Goal: Task Accomplishment & Management: Manage account settings

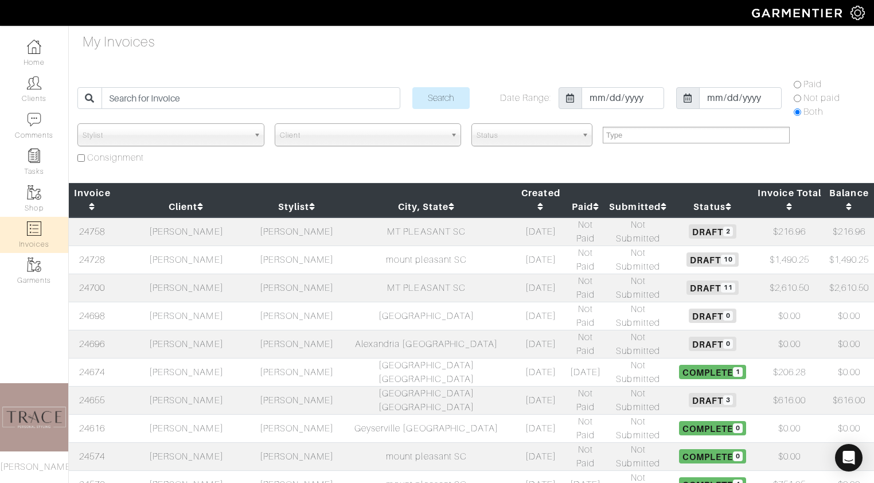
select select
click at [201, 246] on td "[PERSON_NAME]" at bounding box center [186, 260] width 141 height 28
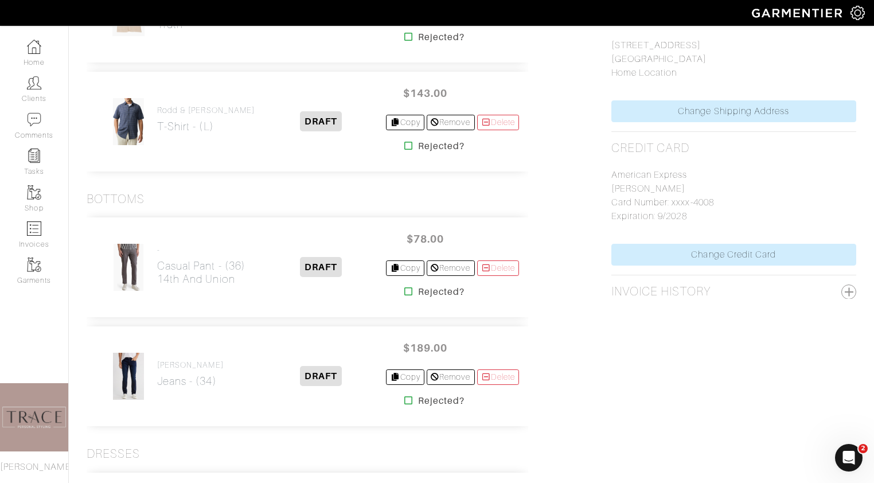
scroll to position [80, 0]
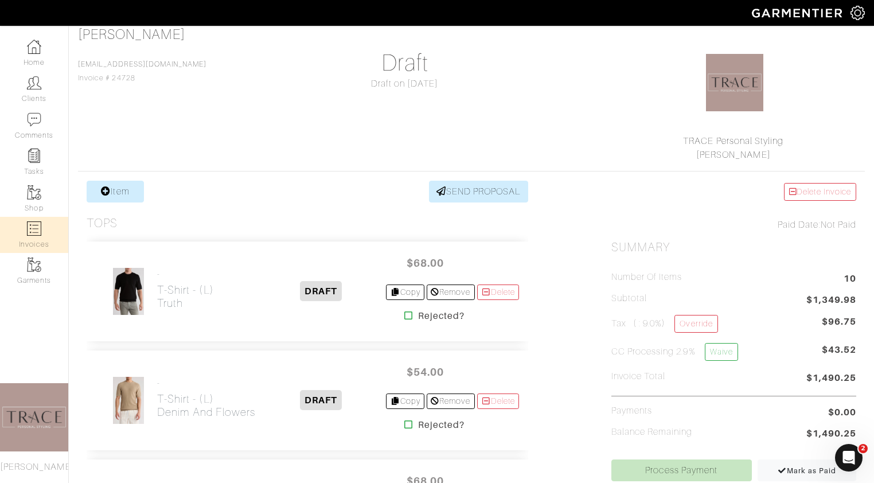
click at [34, 240] on link "Invoices" at bounding box center [34, 235] width 68 height 36
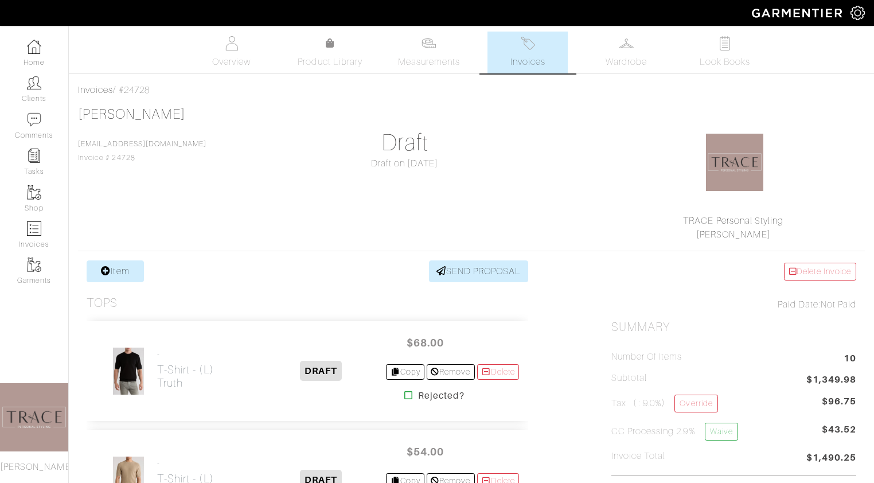
select select
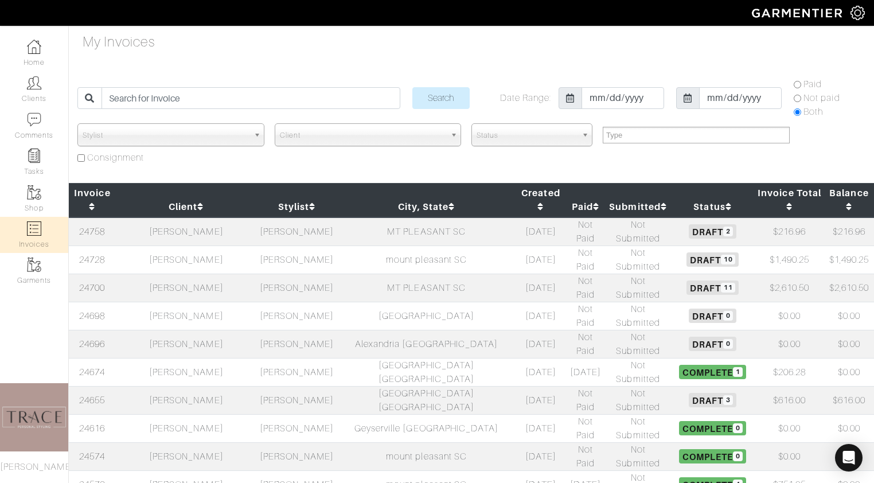
click at [196, 217] on td "[PERSON_NAME]" at bounding box center [186, 231] width 141 height 29
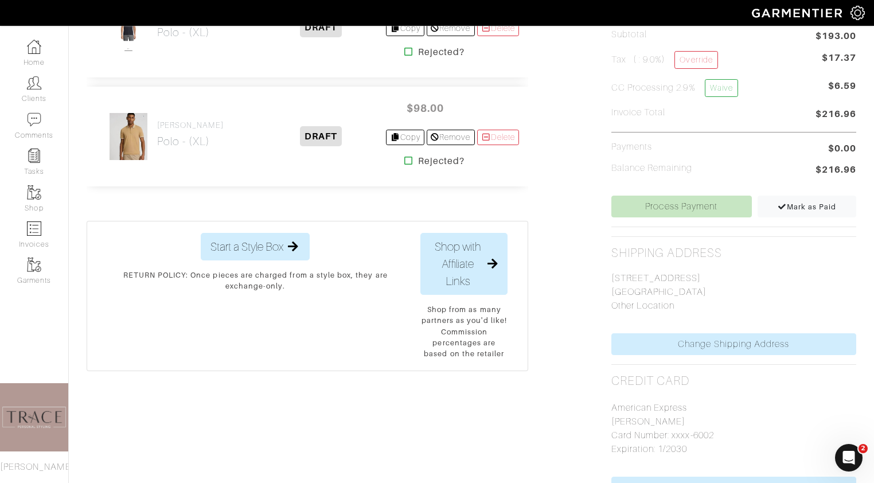
scroll to position [21, 0]
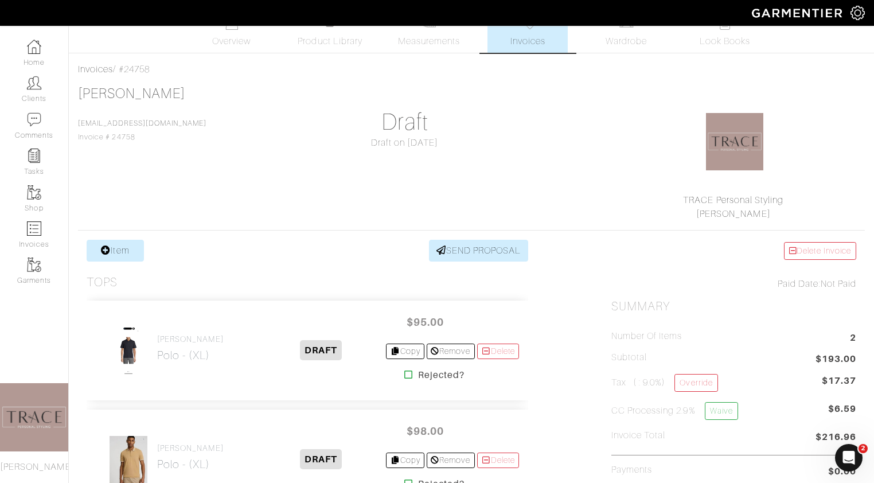
click at [533, 41] on span "Invoices" at bounding box center [528, 41] width 35 height 14
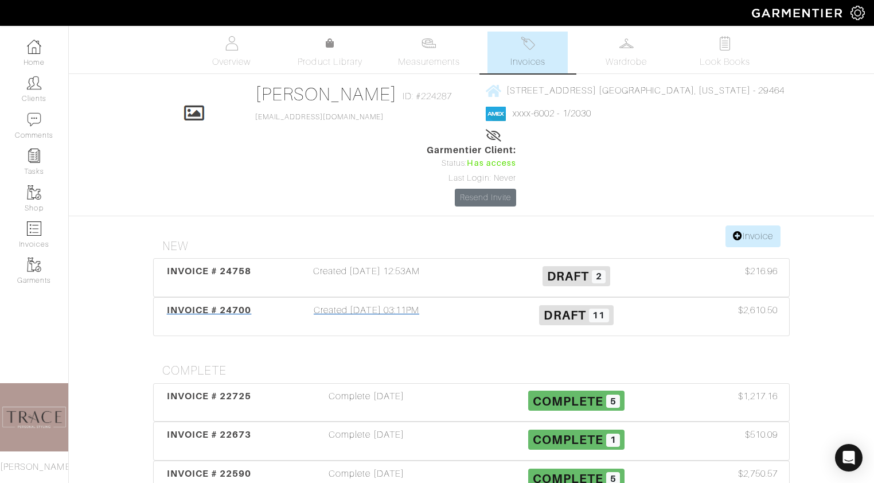
click at [379, 303] on div "Created 09/26/25 03:11PM" at bounding box center [367, 316] width 210 height 26
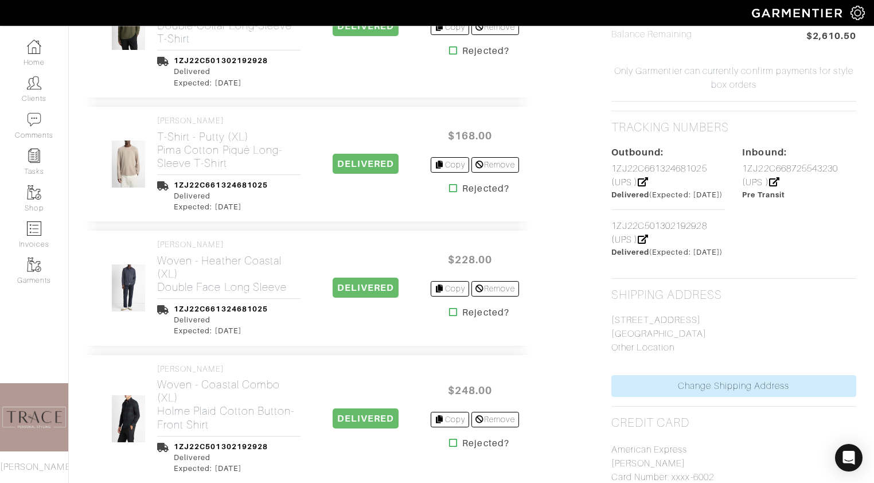
scroll to position [659, 0]
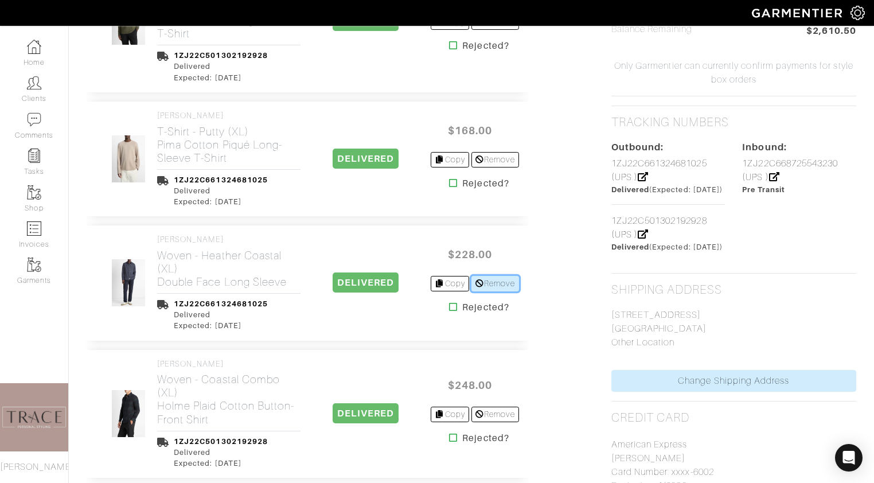
click at [485, 276] on link "Remove" at bounding box center [496, 283] width 48 height 15
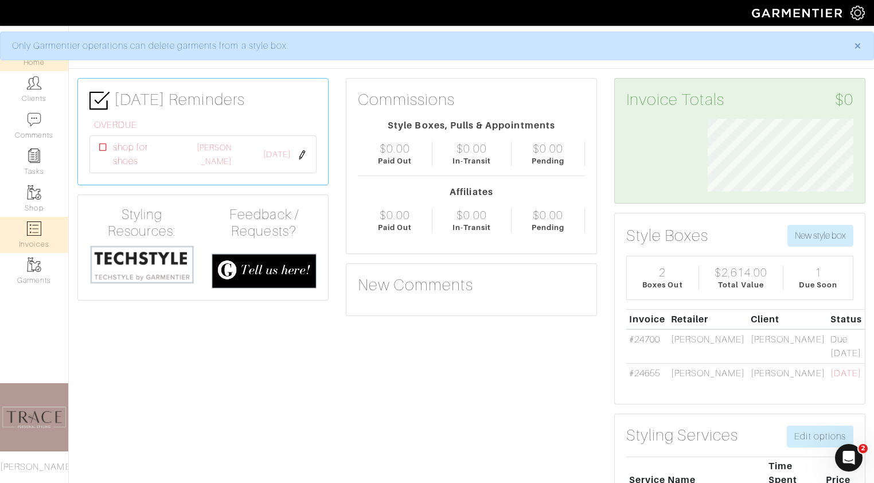
click at [49, 234] on link "Invoices" at bounding box center [34, 235] width 68 height 36
select select
